Goal: Task Accomplishment & Management: Complete application form

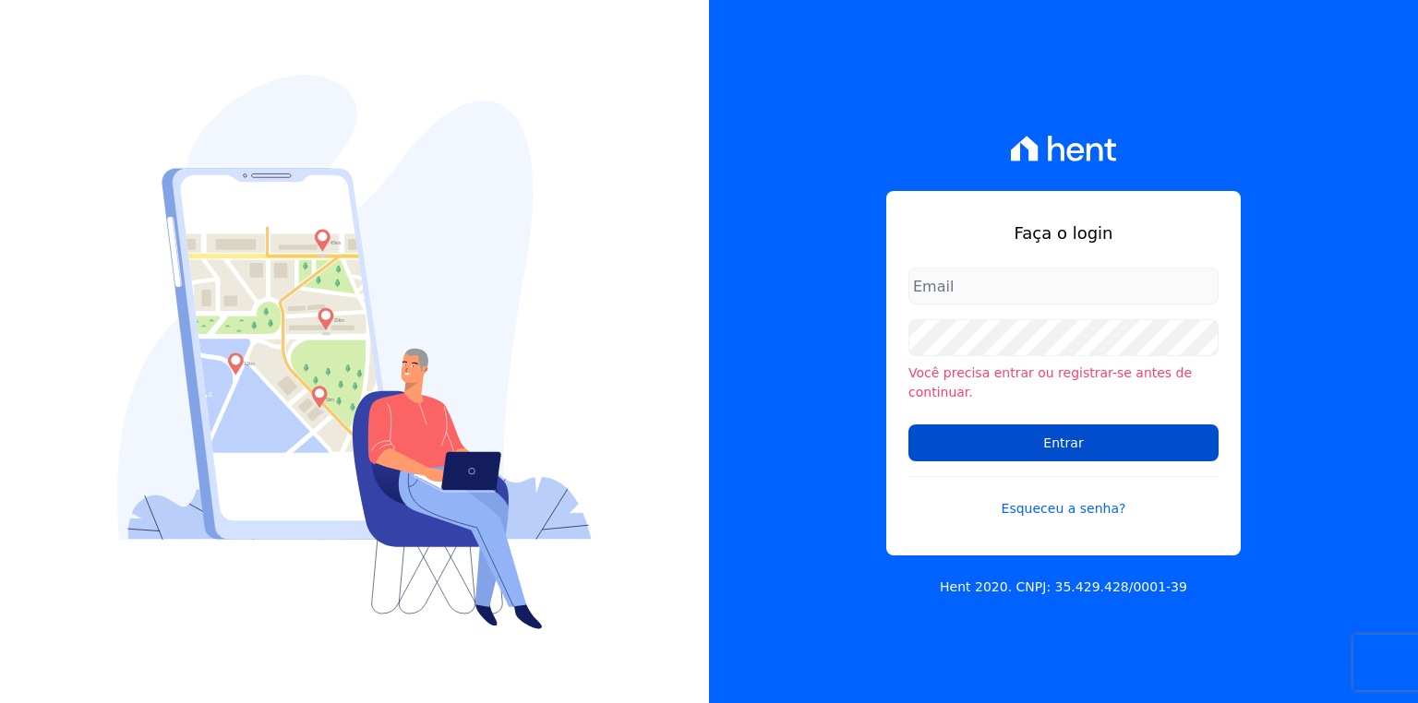
type input "[EMAIL_ADDRESS][PERSON_NAME][DOMAIN_NAME]"
click at [1080, 425] on input "Entrar" at bounding box center [1063, 443] width 310 height 37
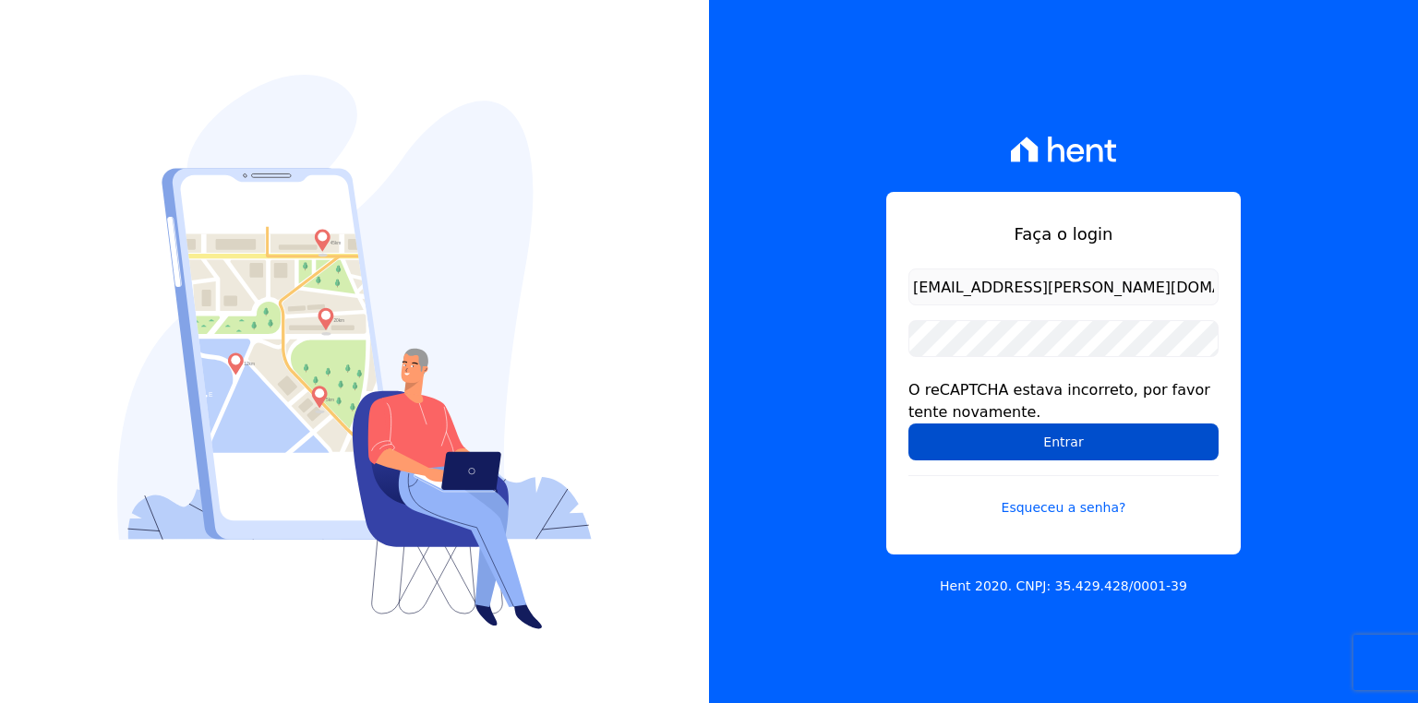
click at [1091, 449] on input "Entrar" at bounding box center [1063, 442] width 310 height 37
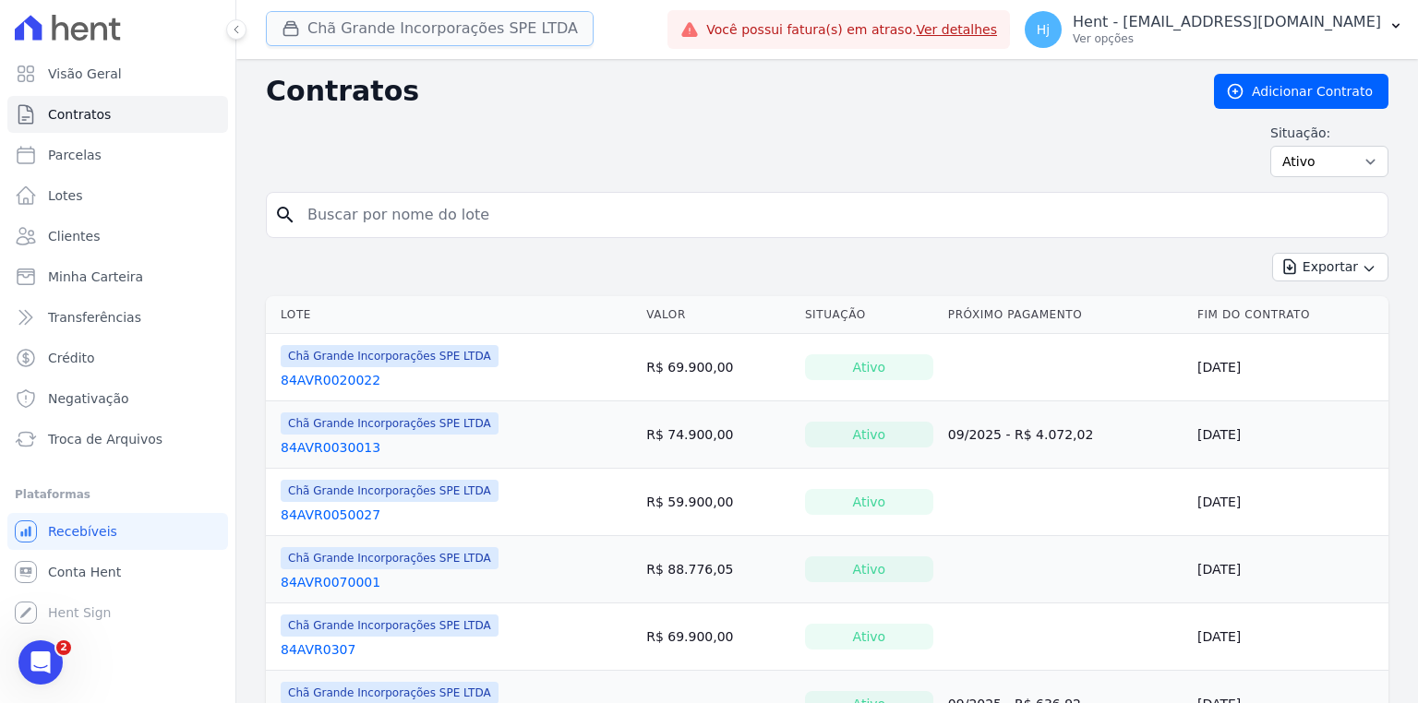
click at [480, 30] on button "Chã Grande Incorporações SPE LTDA" at bounding box center [430, 28] width 328 height 35
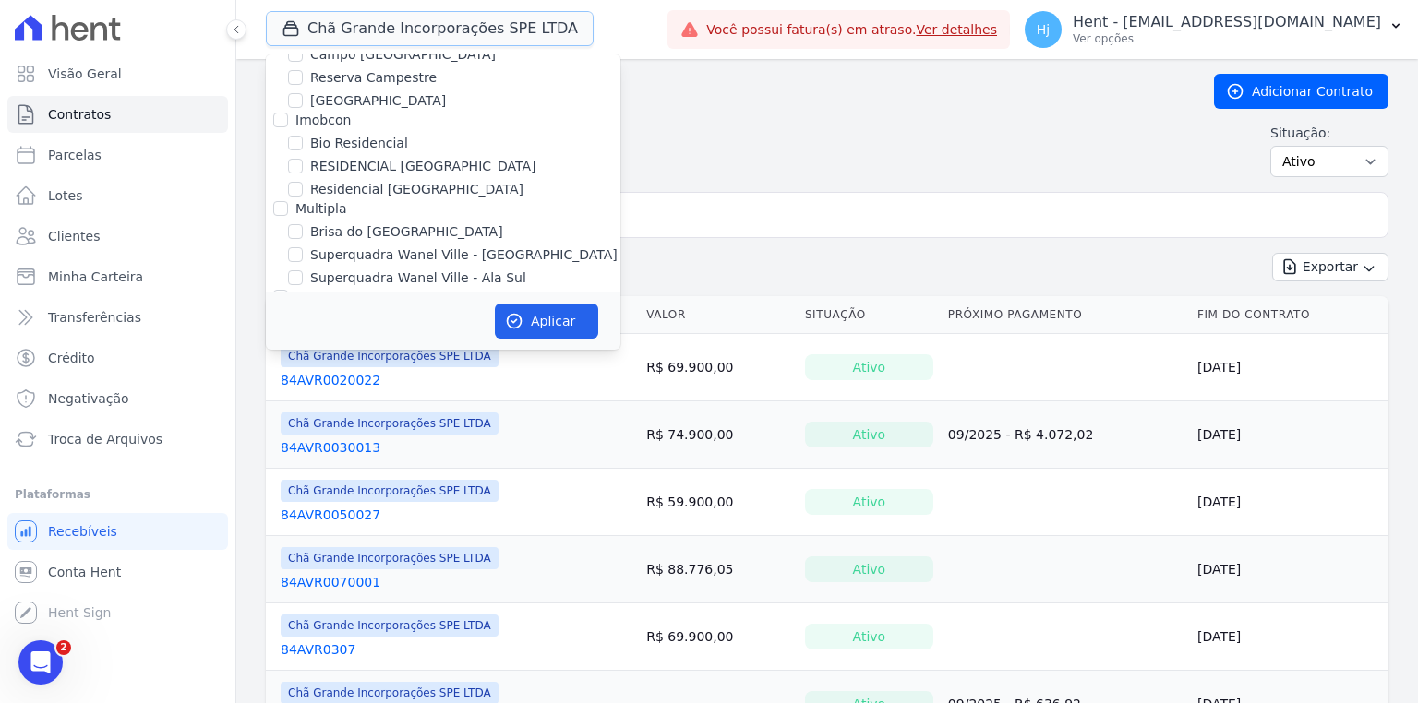
scroll to position [3914, 0]
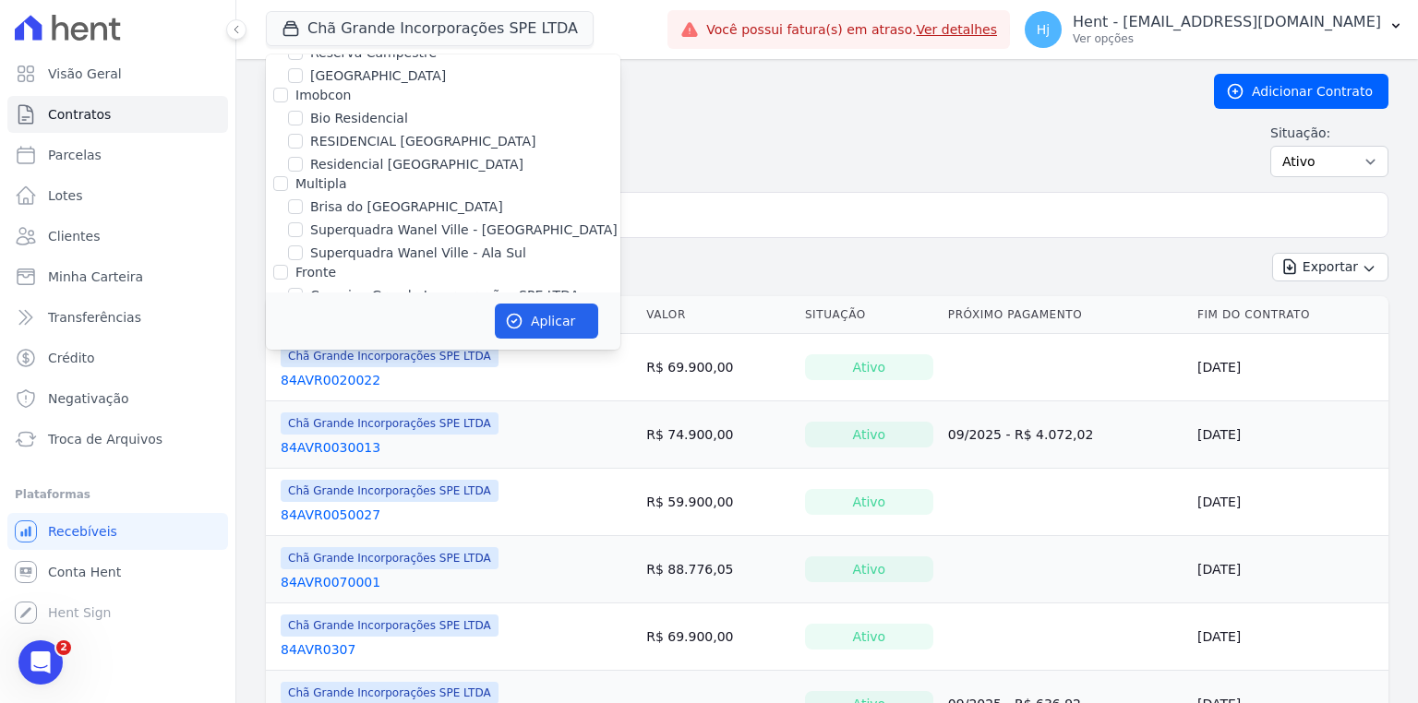
click at [295, 311] on input "Chã Grande Incorporações SPE LTDA" at bounding box center [295, 318] width 15 height 15
checkbox input "false"
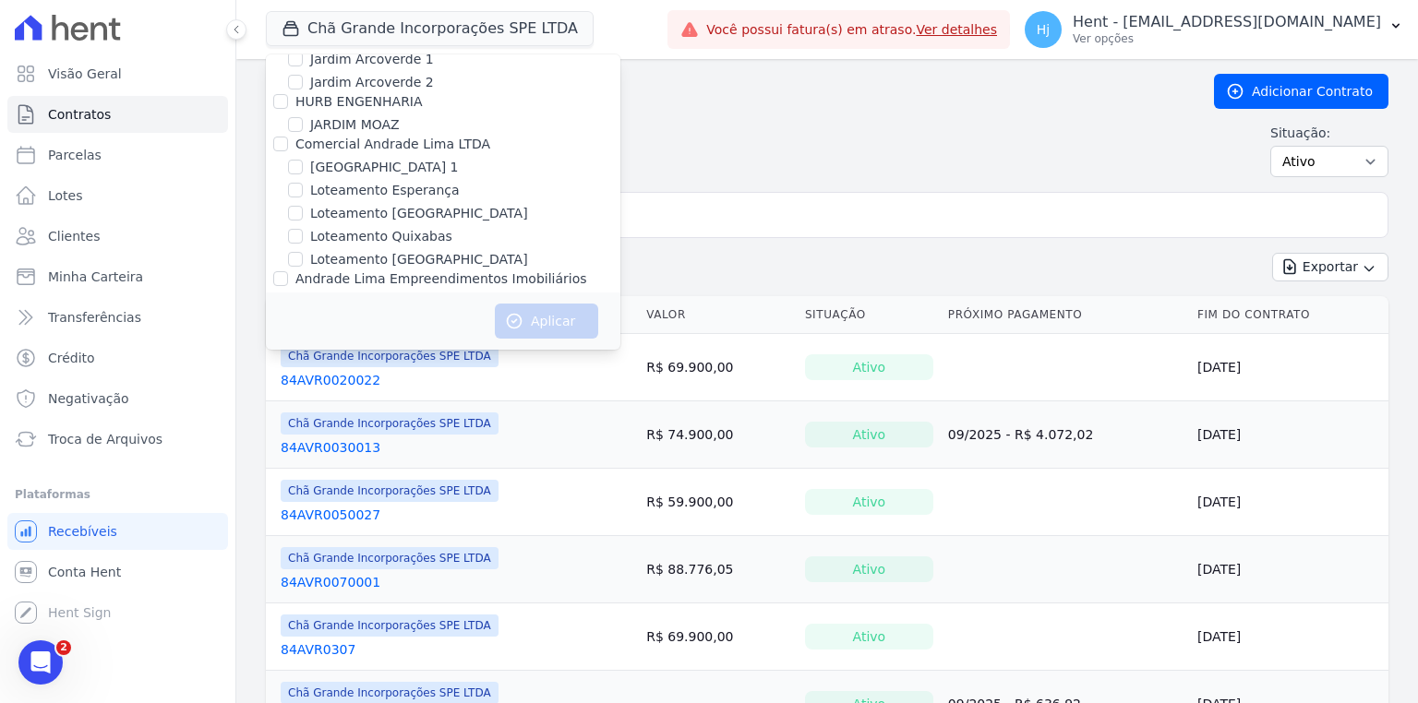
click at [338, 378] on label "JARDINS DE EVORA" at bounding box center [372, 387] width 124 height 19
click at [303, 379] on input "JARDINS DE EVORA" at bounding box center [295, 386] width 15 height 15
checkbox input "true"
click at [554, 324] on button "Aplicar" at bounding box center [546, 321] width 103 height 35
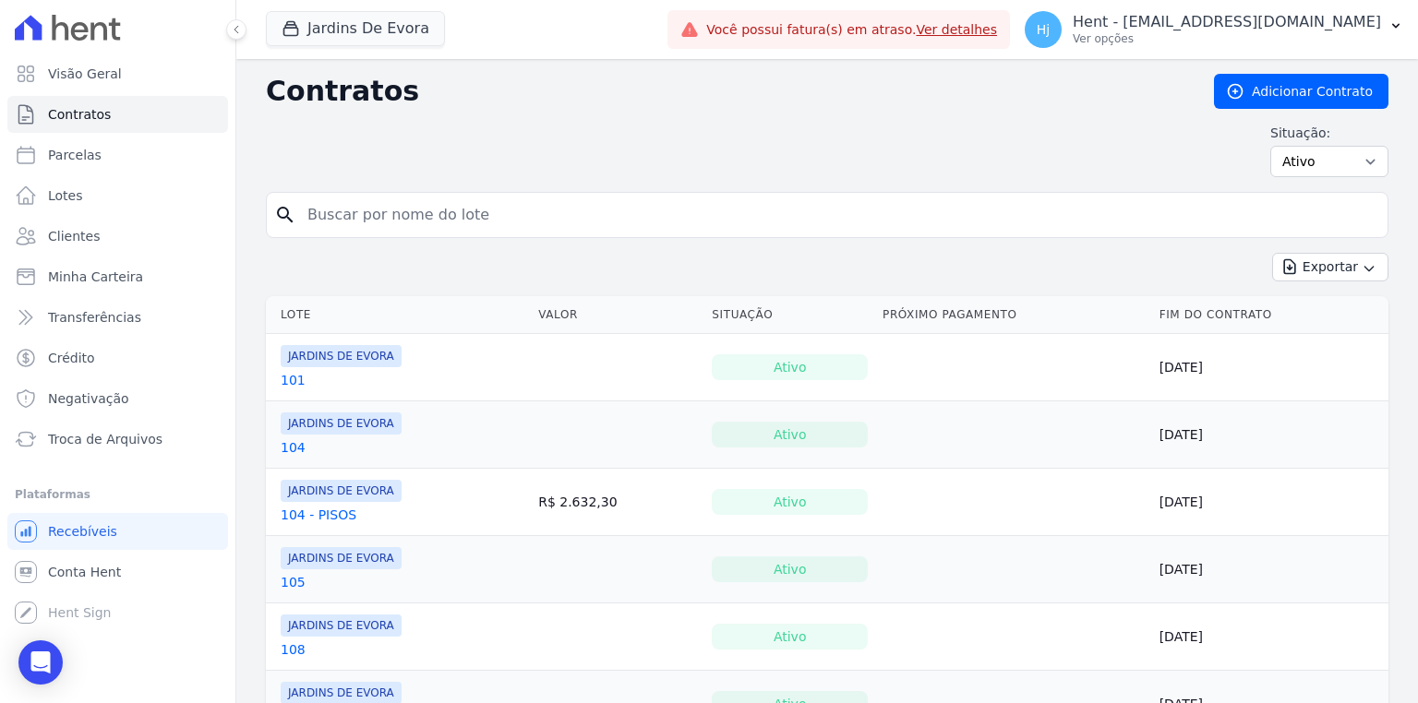
click at [453, 202] on input "search" at bounding box center [838, 215] width 1084 height 37
type input "29"
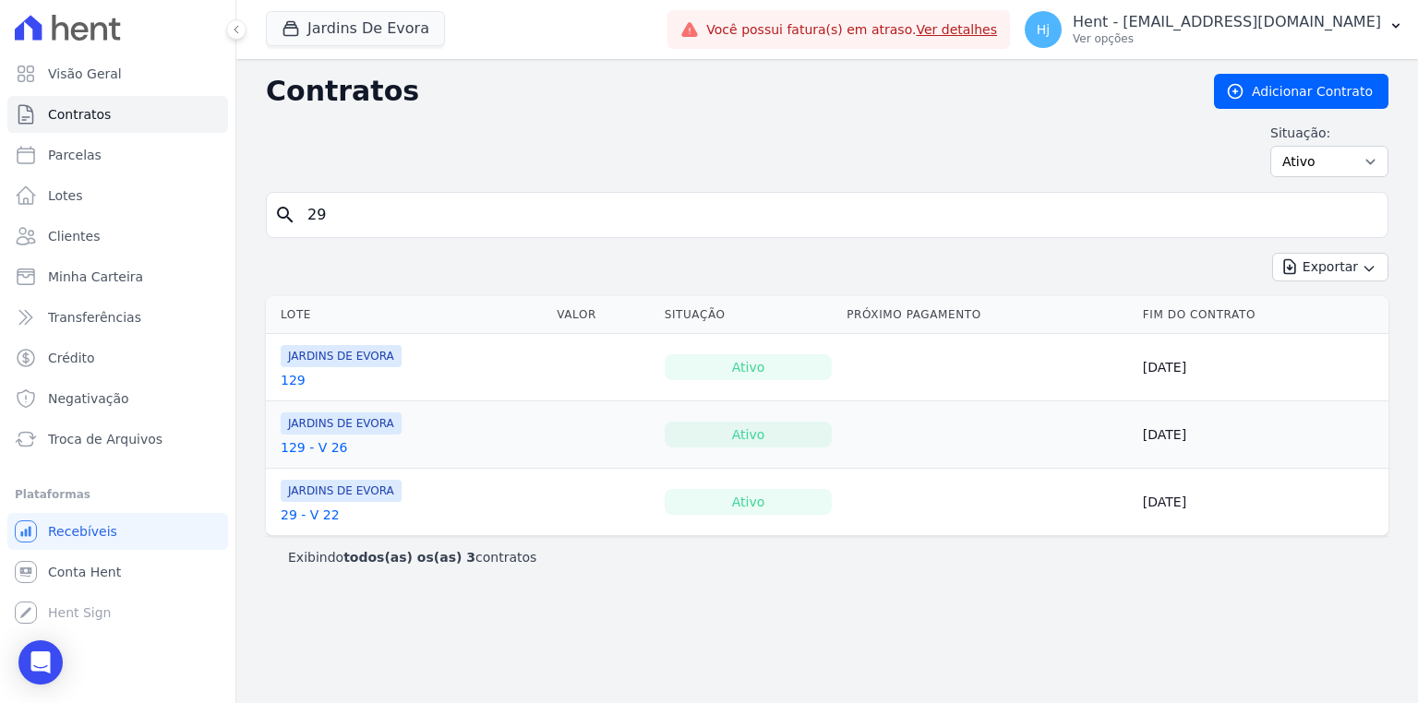
click at [294, 511] on link "29 - V 22" at bounding box center [310, 515] width 59 height 18
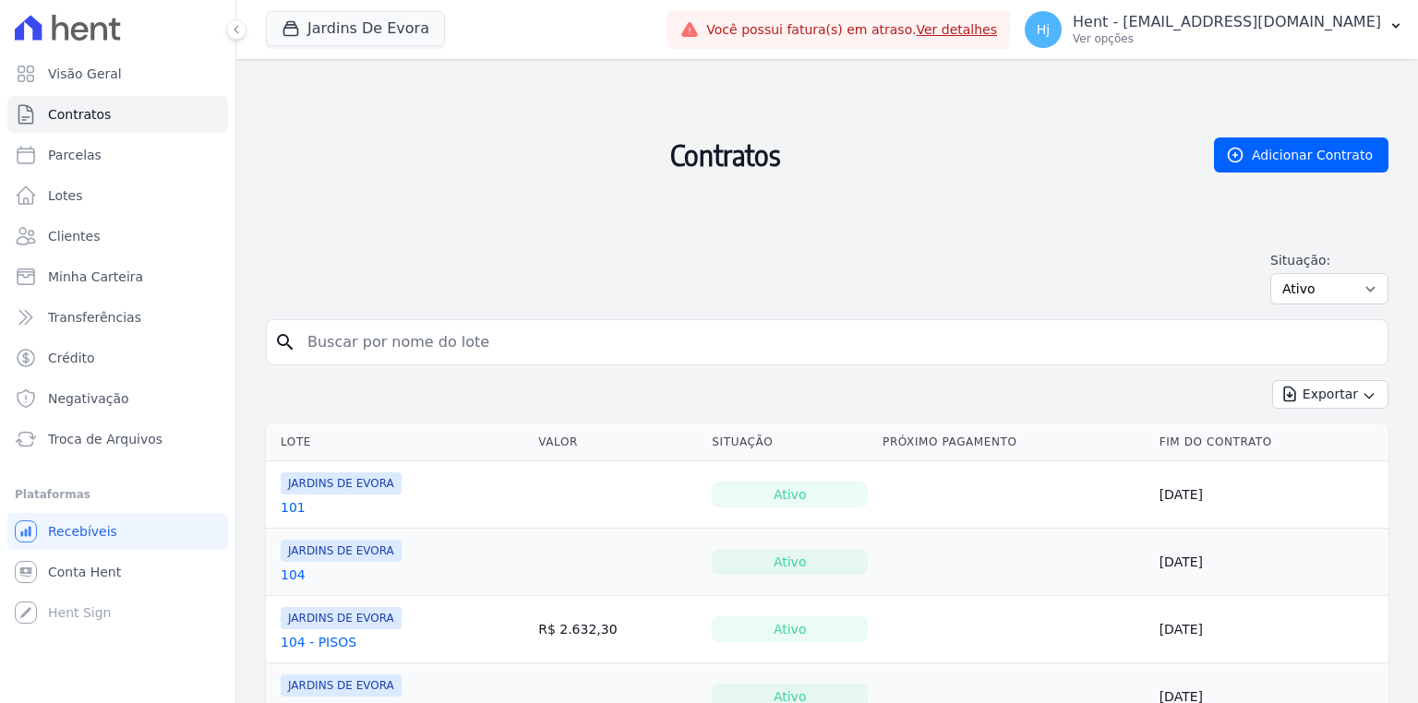
click at [357, 343] on input "search" at bounding box center [838, 342] width 1084 height 37
click at [45, 229] on link "Clientes" at bounding box center [117, 236] width 221 height 37
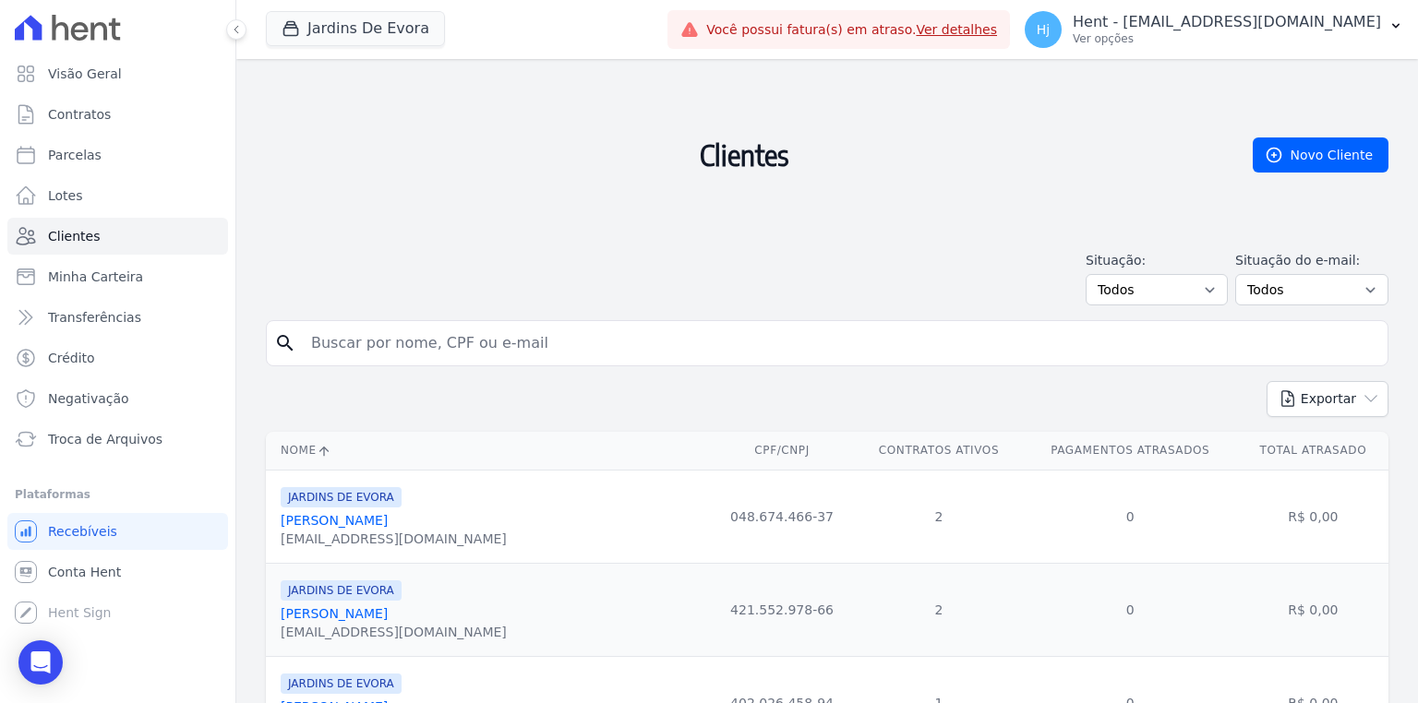
click at [486, 367] on form "search" at bounding box center [827, 350] width 1123 height 61
click at [481, 343] on input "search" at bounding box center [840, 343] width 1080 height 37
drag, startPoint x: 447, startPoint y: 358, endPoint x: 439, endPoint y: 351, distance: 10.4
click at [447, 358] on input "search" at bounding box center [840, 343] width 1080 height 37
paste input "[PERSON_NAME]"
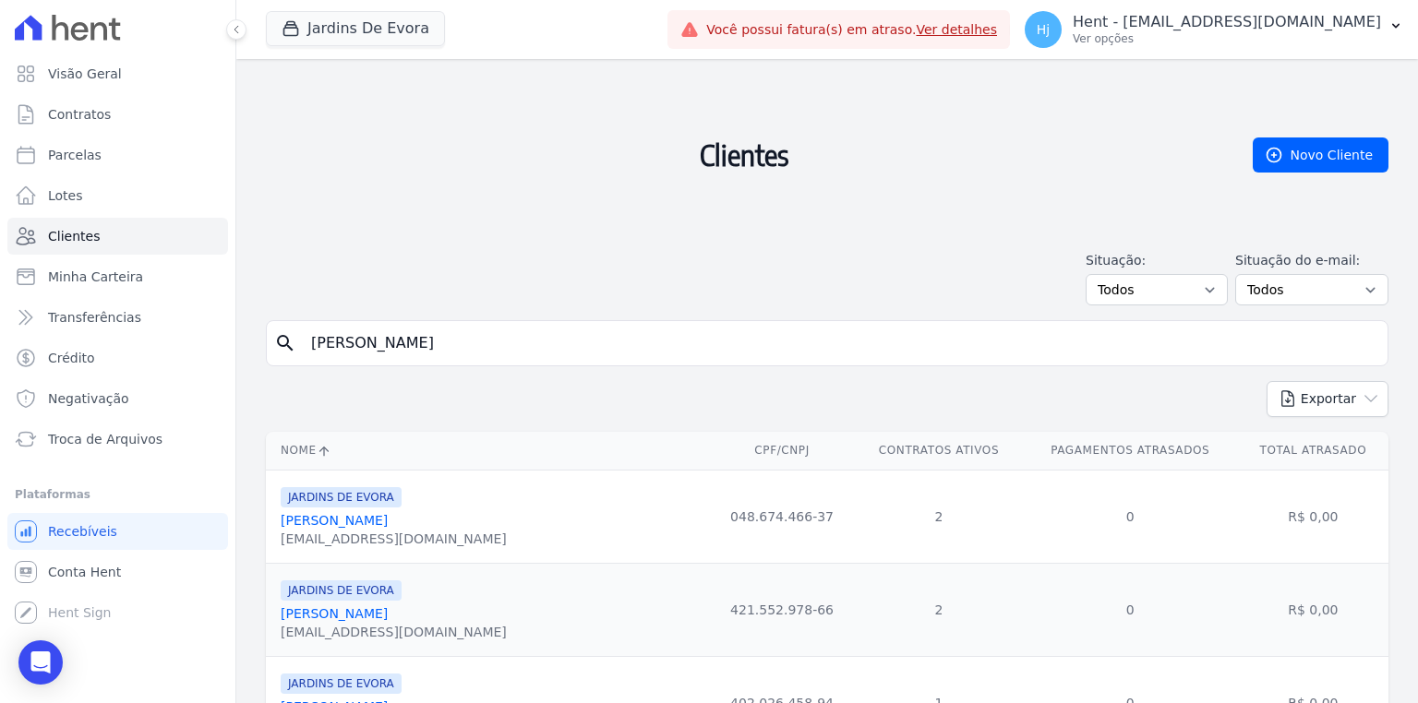
type input "[PERSON_NAME]"
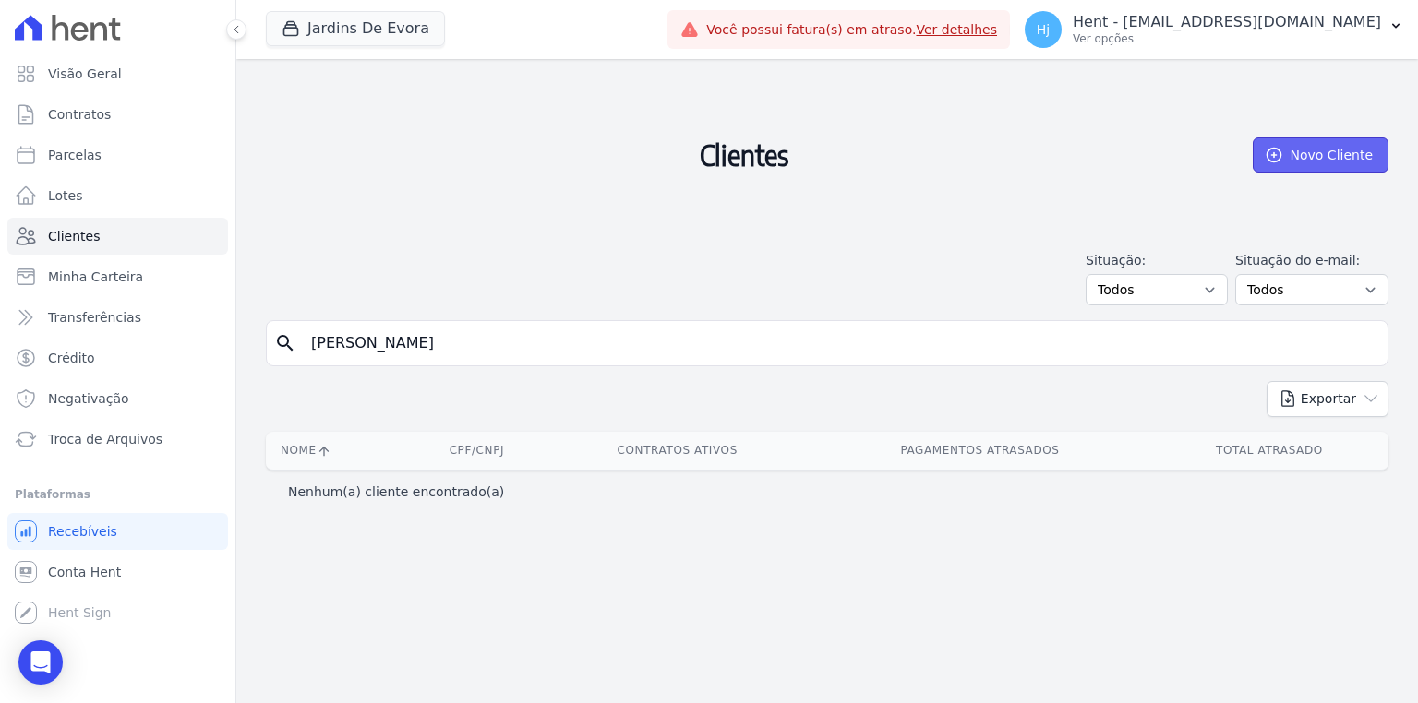
click at [1340, 162] on link "Novo Cliente" at bounding box center [1321, 155] width 136 height 35
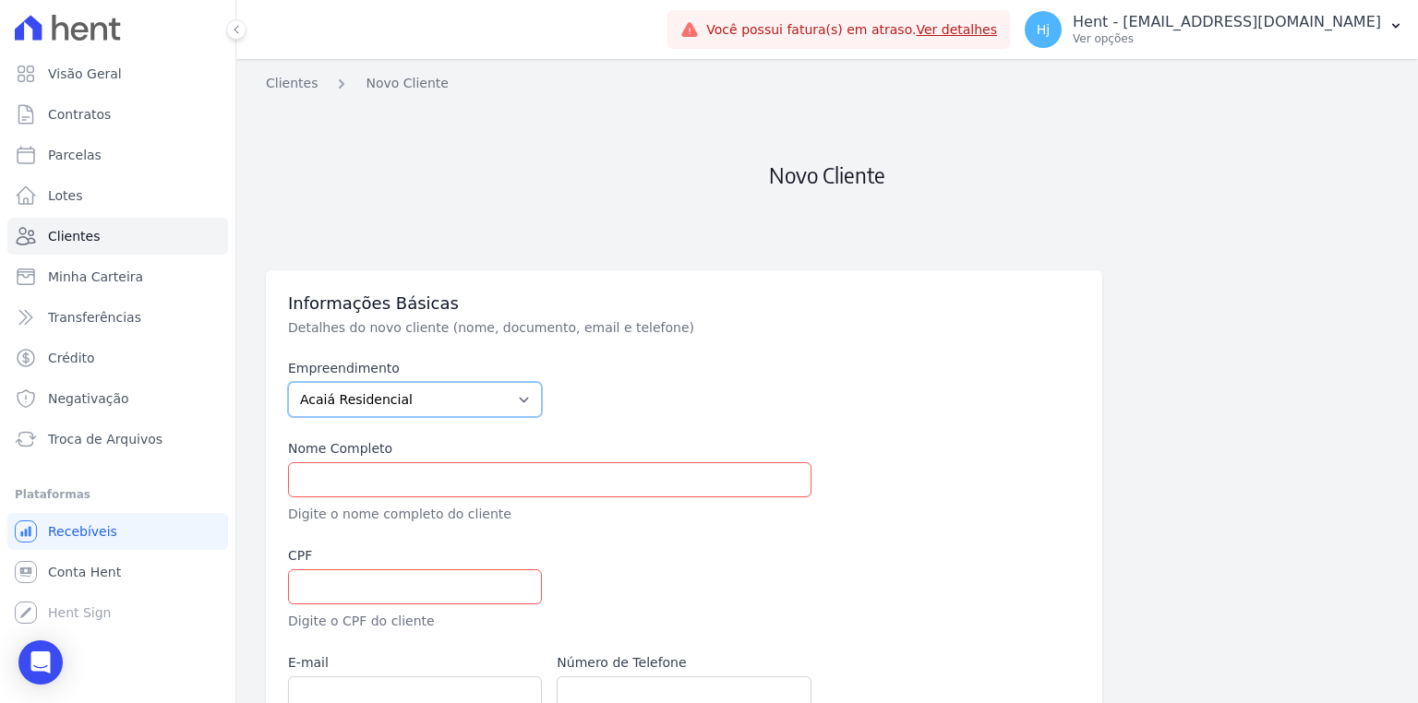
click at [445, 410] on select "Acaiá Residencial ACQUA 8 PELOTAS SPE LTDA ACQUA 8 PELOTAS SPE LTDA II ACQUA LI…" at bounding box center [415, 399] width 254 height 35
select select "72859f51-2578-4ec8-8986-0bab8f2acde0"
click at [288, 382] on select "Acaiá Residencial ACQUA 8 PELOTAS SPE LTDA ACQUA 8 PELOTAS SPE LTDA II ACQUA LI…" at bounding box center [415, 399] width 254 height 35
click at [385, 479] on input "text" at bounding box center [549, 480] width 523 height 35
paste input "[PERSON_NAME]"
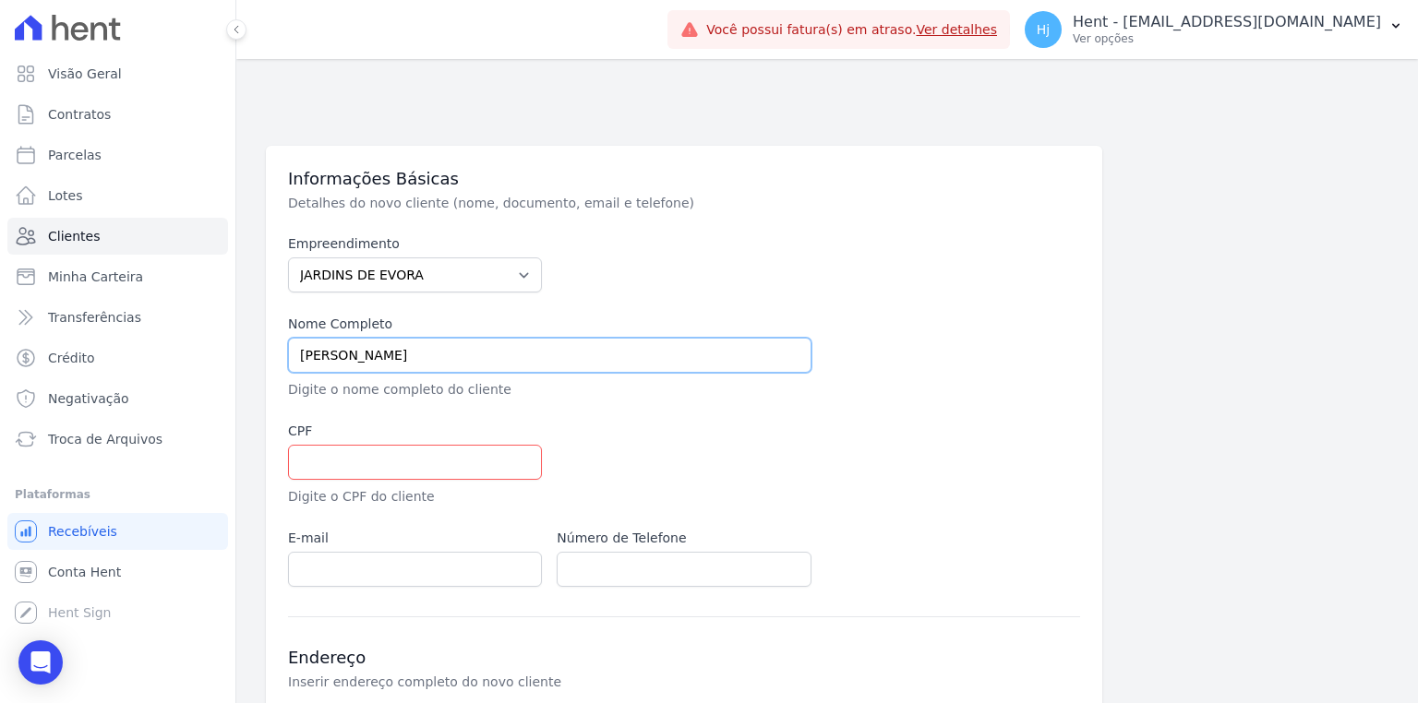
scroll to position [369, 0]
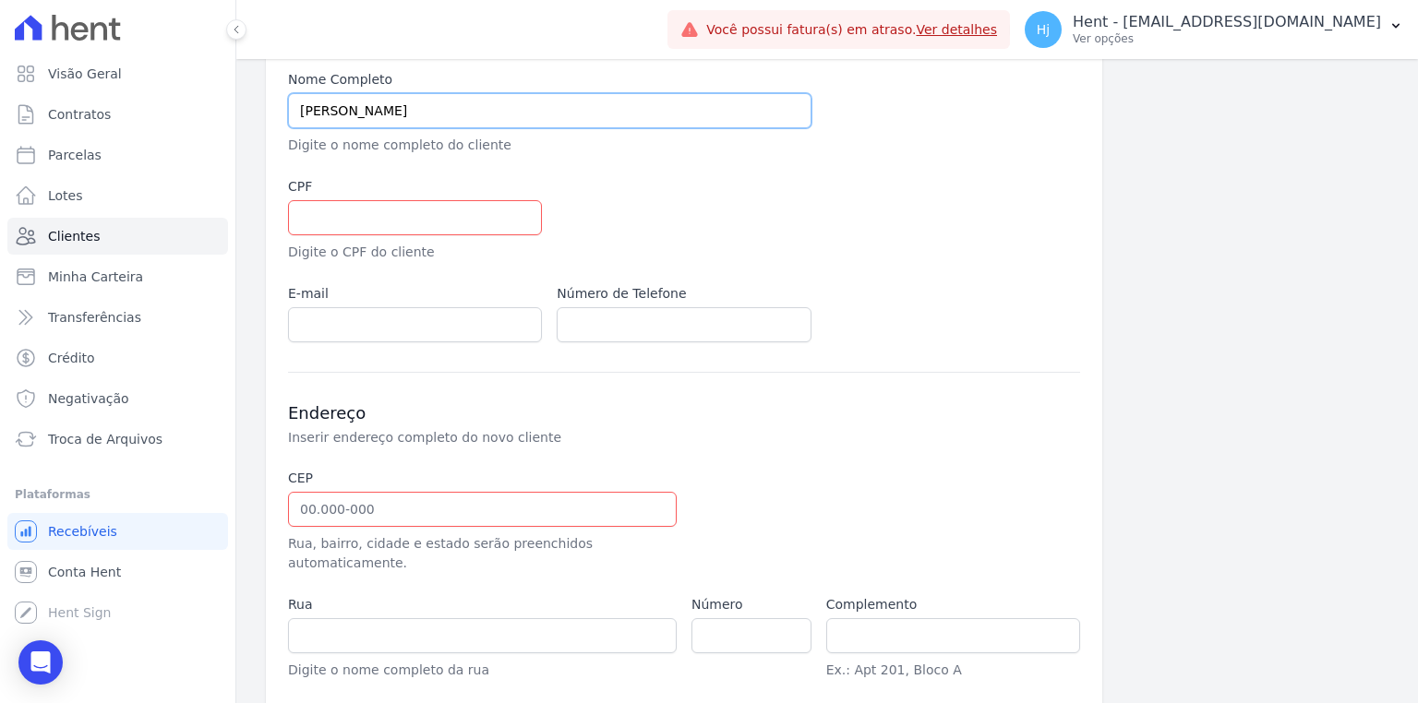
type input "[PERSON_NAME]"
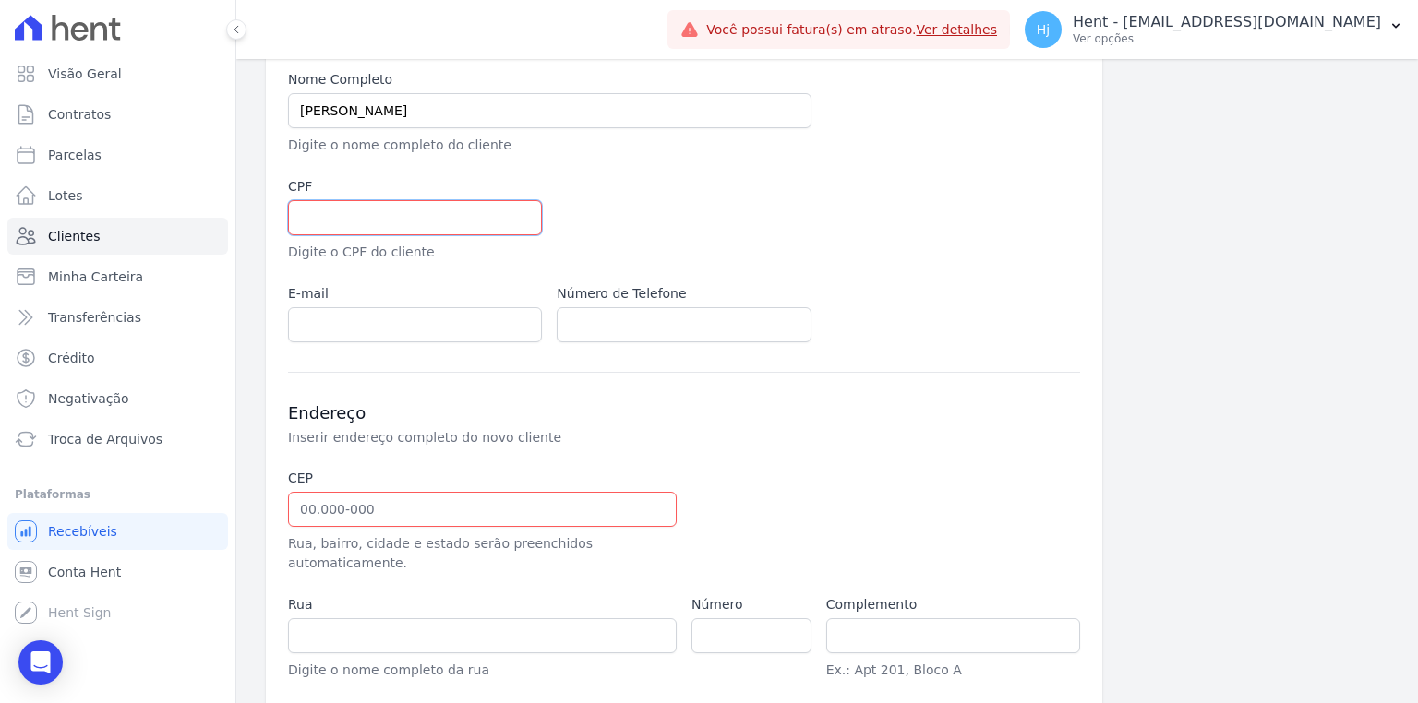
click at [332, 218] on input "text" at bounding box center [415, 217] width 254 height 35
click at [342, 222] on input "text" at bounding box center [415, 217] width 254 height 35
paste input "486.850.588-21"
type input "486.850.588-21"
click at [354, 321] on input "email" at bounding box center [415, 324] width 254 height 35
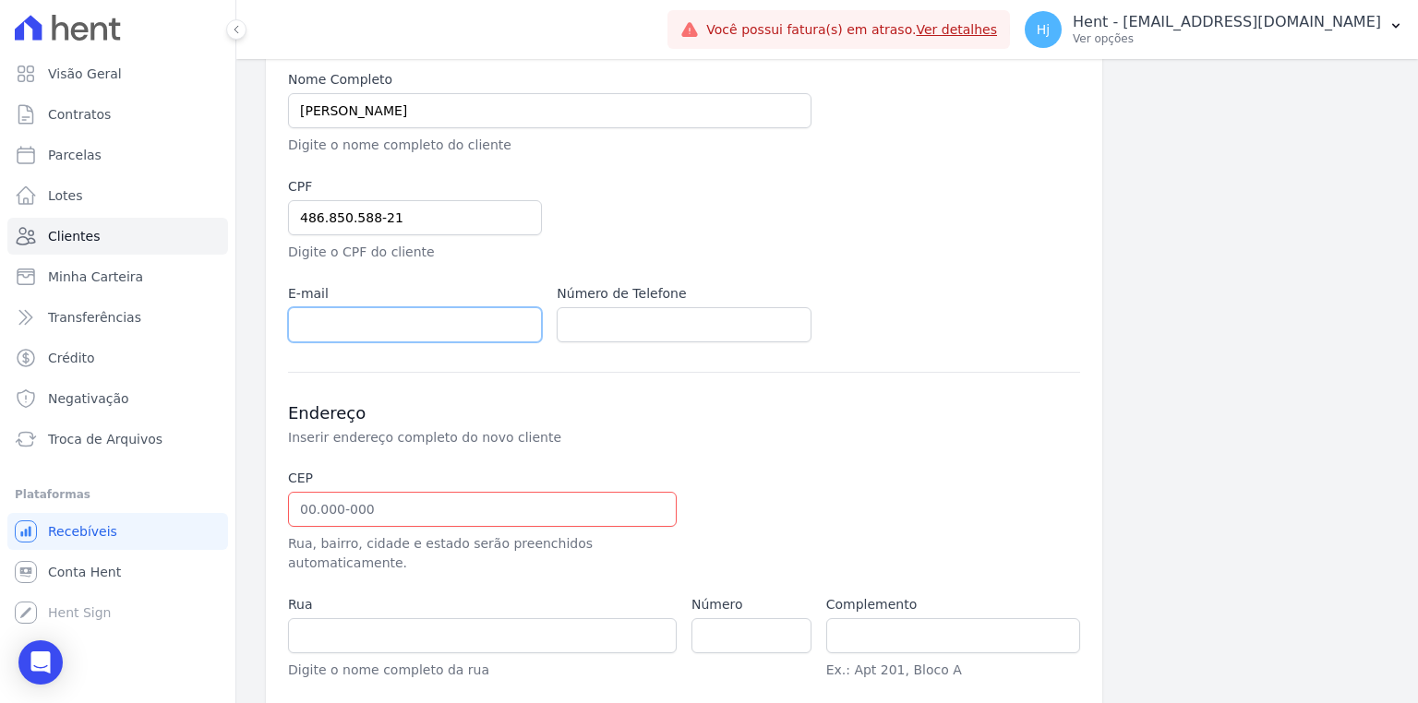
click at [340, 325] on input "email" at bounding box center [415, 324] width 254 height 35
paste input "[EMAIL_ADDRESS][DOMAIN_NAME]"
type input "[EMAIL_ADDRESS][DOMAIN_NAME]"
click at [597, 330] on input "text" at bounding box center [684, 324] width 254 height 35
click at [638, 314] on input "text" at bounding box center [684, 324] width 254 height 35
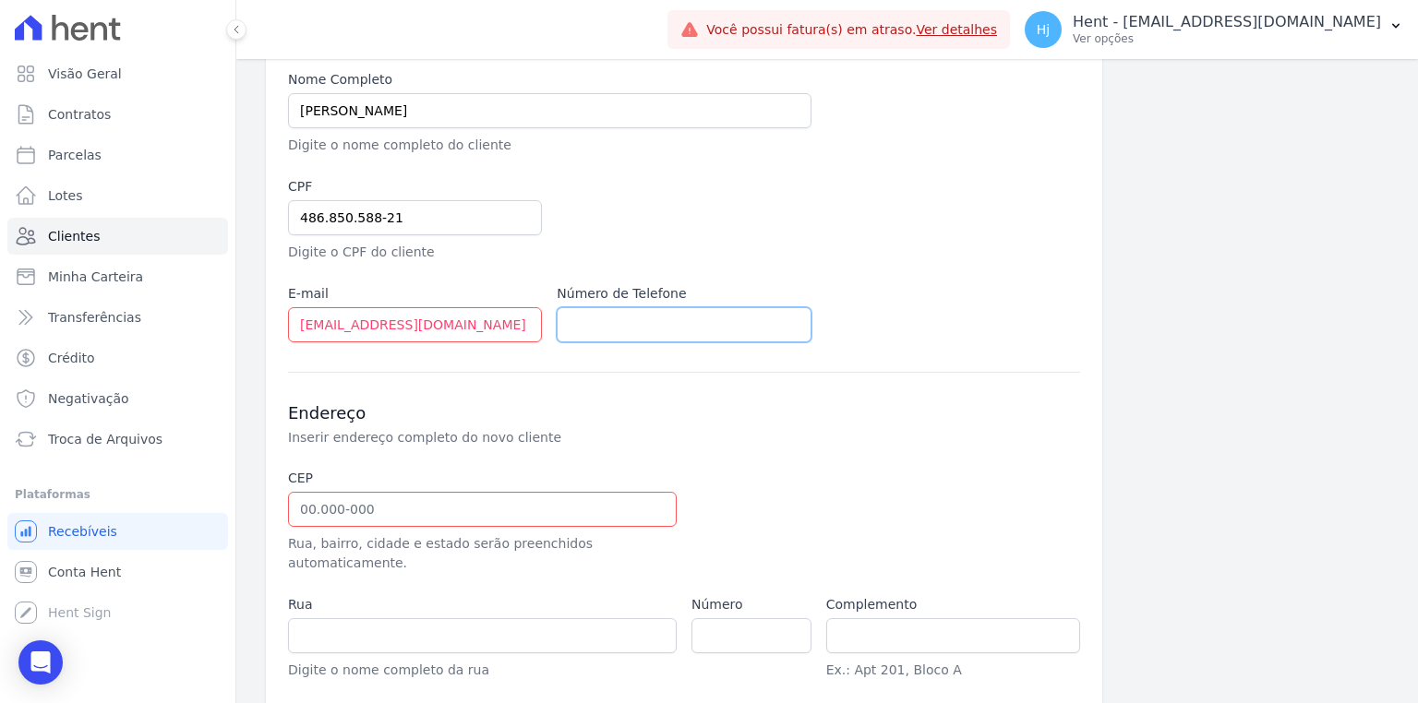
paste input "[PHONE_NUMBER]"
type input "[PHONE_NUMBER]"
click at [393, 511] on input "text" at bounding box center [482, 509] width 389 height 35
click at [364, 510] on input "text" at bounding box center [482, 509] width 389 height 35
type input "08.490-300"
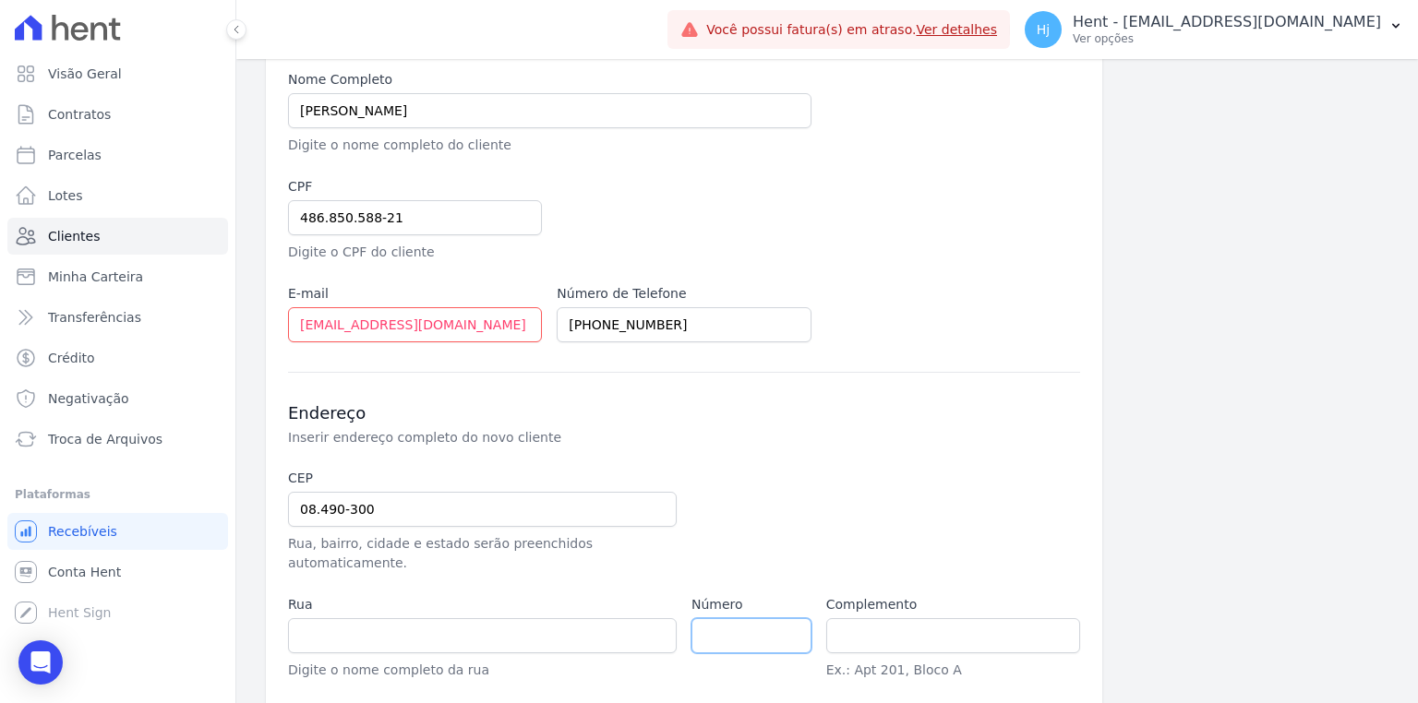
type input "Rua [PERSON_NAME]"
type input "Conjunto Residencial Prestes Maia"
type input "[GEOGRAPHIC_DATA]"
select select "SP"
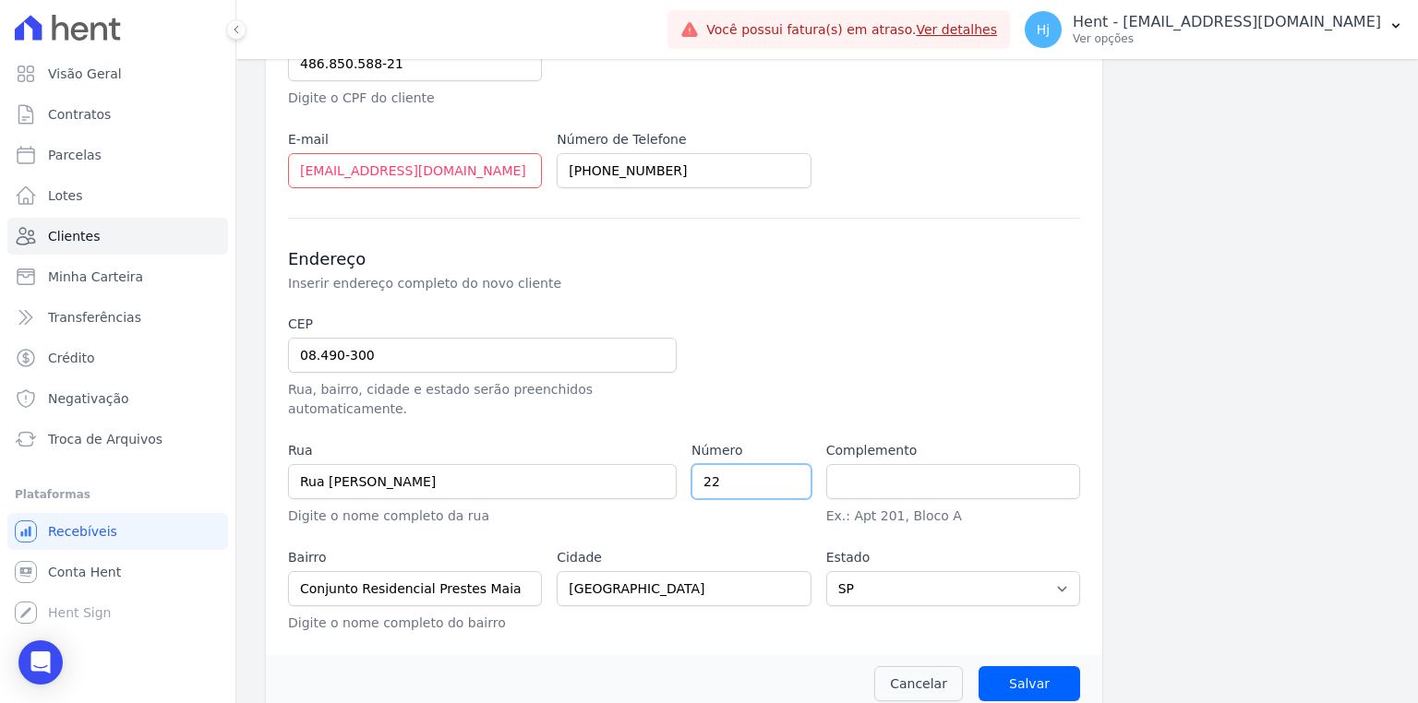
scroll to position [524, 0]
type input "22"
click at [1014, 666] on input "Salvar" at bounding box center [1030, 683] width 102 height 35
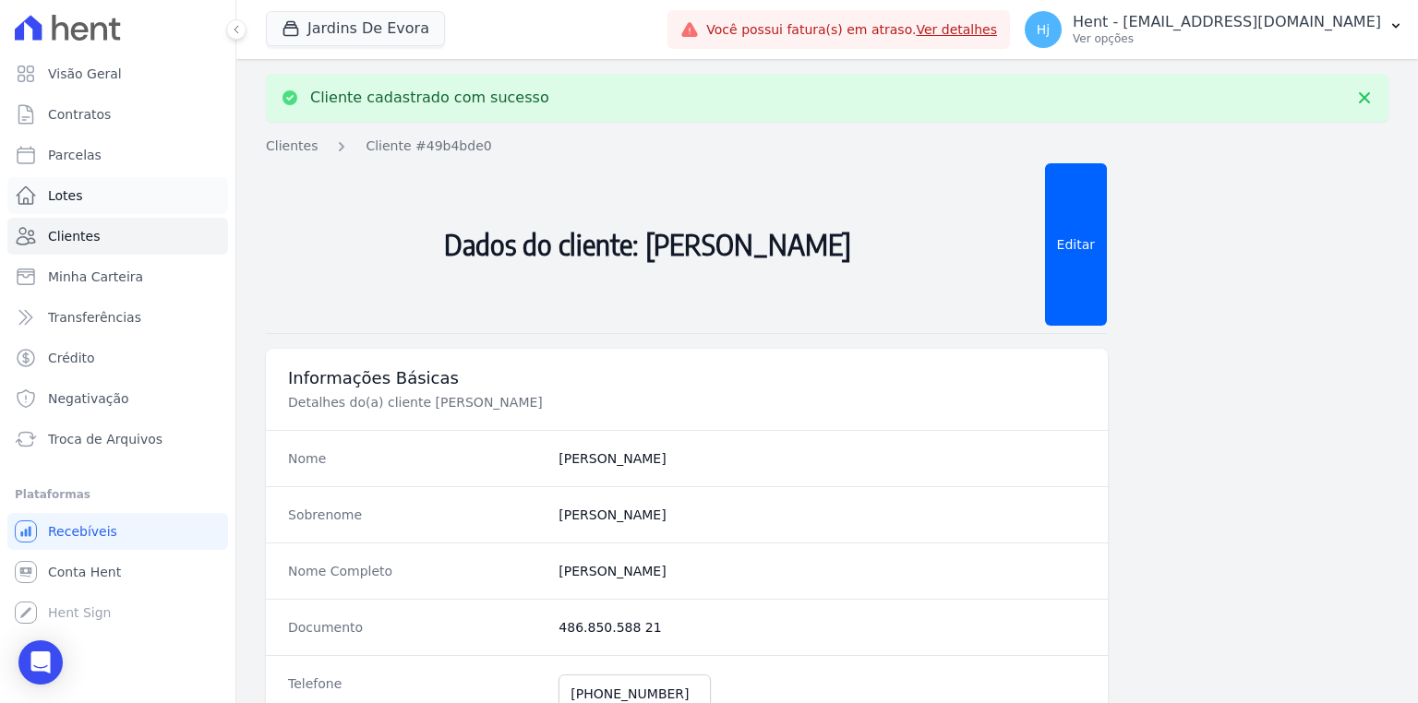
click at [104, 204] on link "Lotes" at bounding box center [117, 195] width 221 height 37
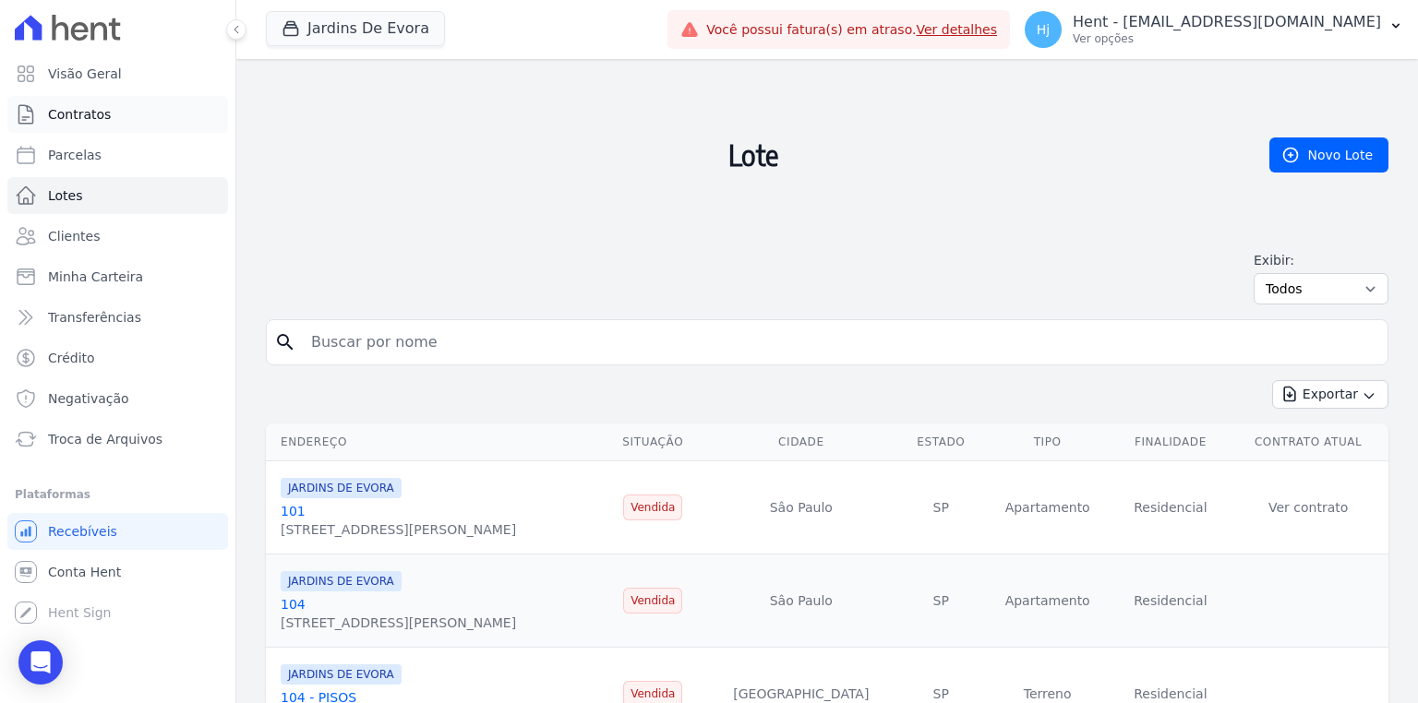
click at [93, 131] on link "Contratos" at bounding box center [117, 114] width 221 height 37
click at [375, 347] on input "search" at bounding box center [840, 342] width 1080 height 37
paste input "[PERSON_NAME]"
type input "[PERSON_NAME]"
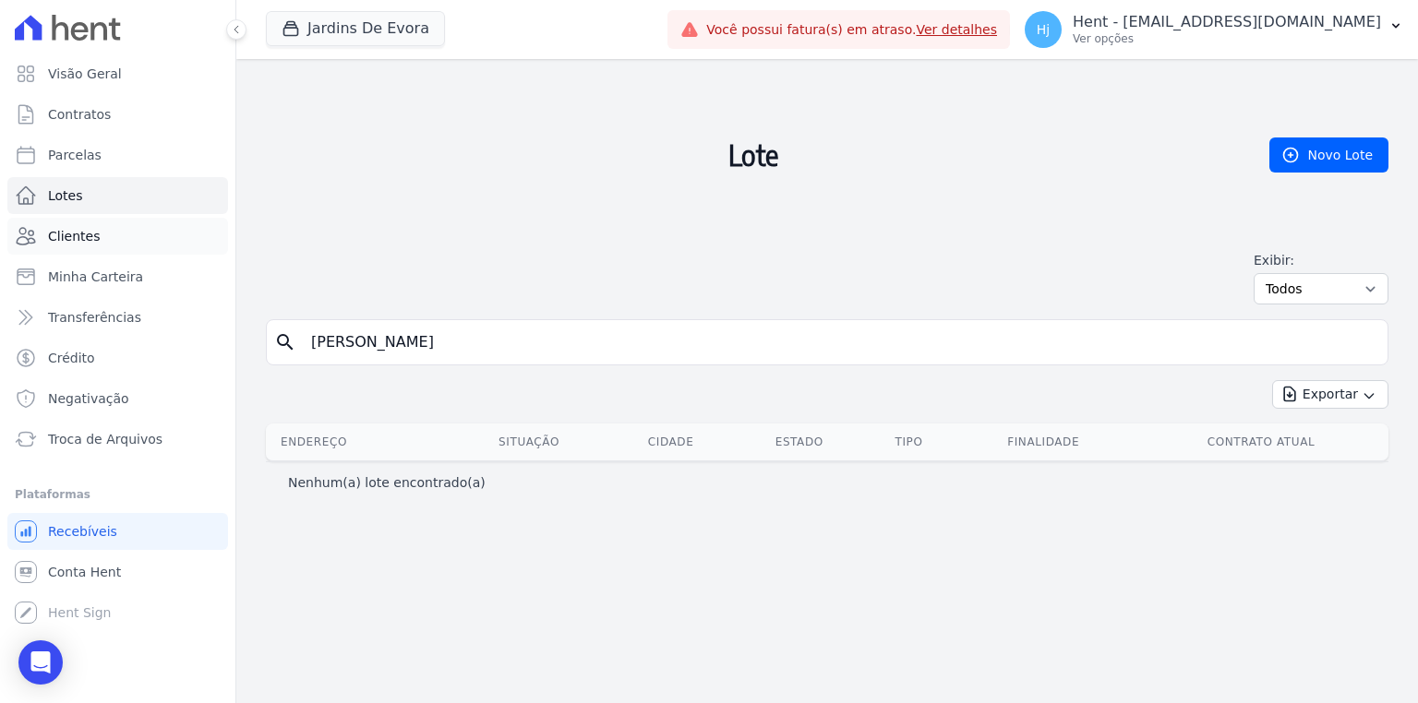
click at [126, 221] on link "Clientes" at bounding box center [117, 236] width 221 height 37
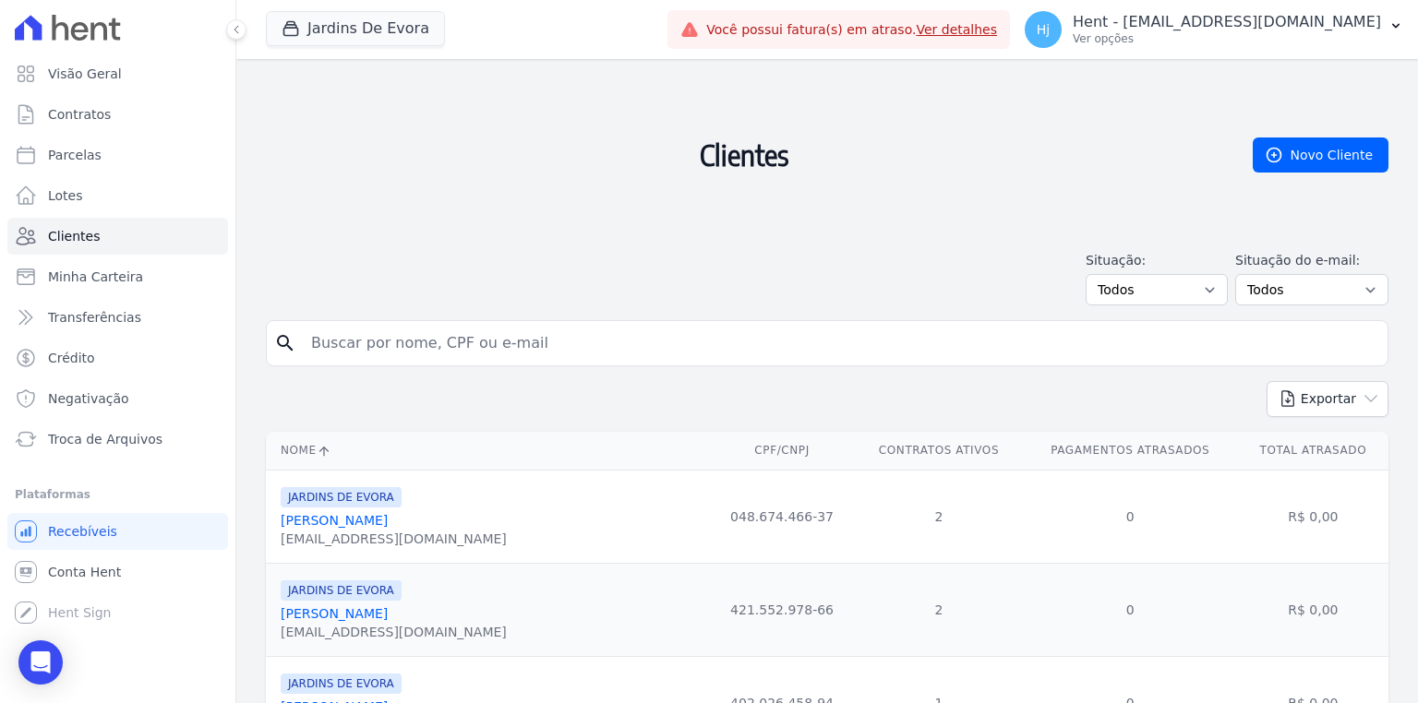
click at [366, 347] on input "search" at bounding box center [840, 343] width 1080 height 37
paste input "[PERSON_NAME]"
type input "[PERSON_NAME]"
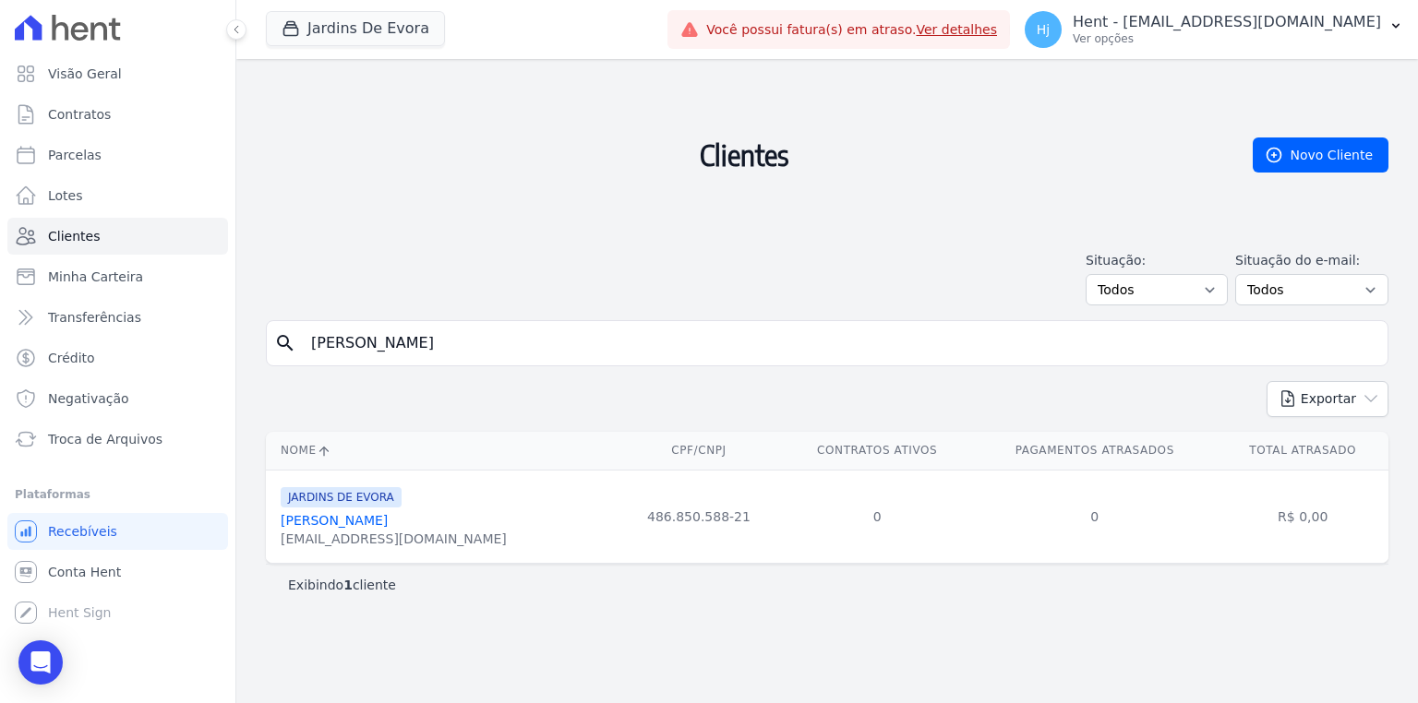
click at [329, 506] on span "JARDINS DE EVORA" at bounding box center [341, 497] width 121 height 20
click at [352, 528] on link "[PERSON_NAME]" at bounding box center [334, 520] width 107 height 15
